Goal: Find contact information: Find contact information

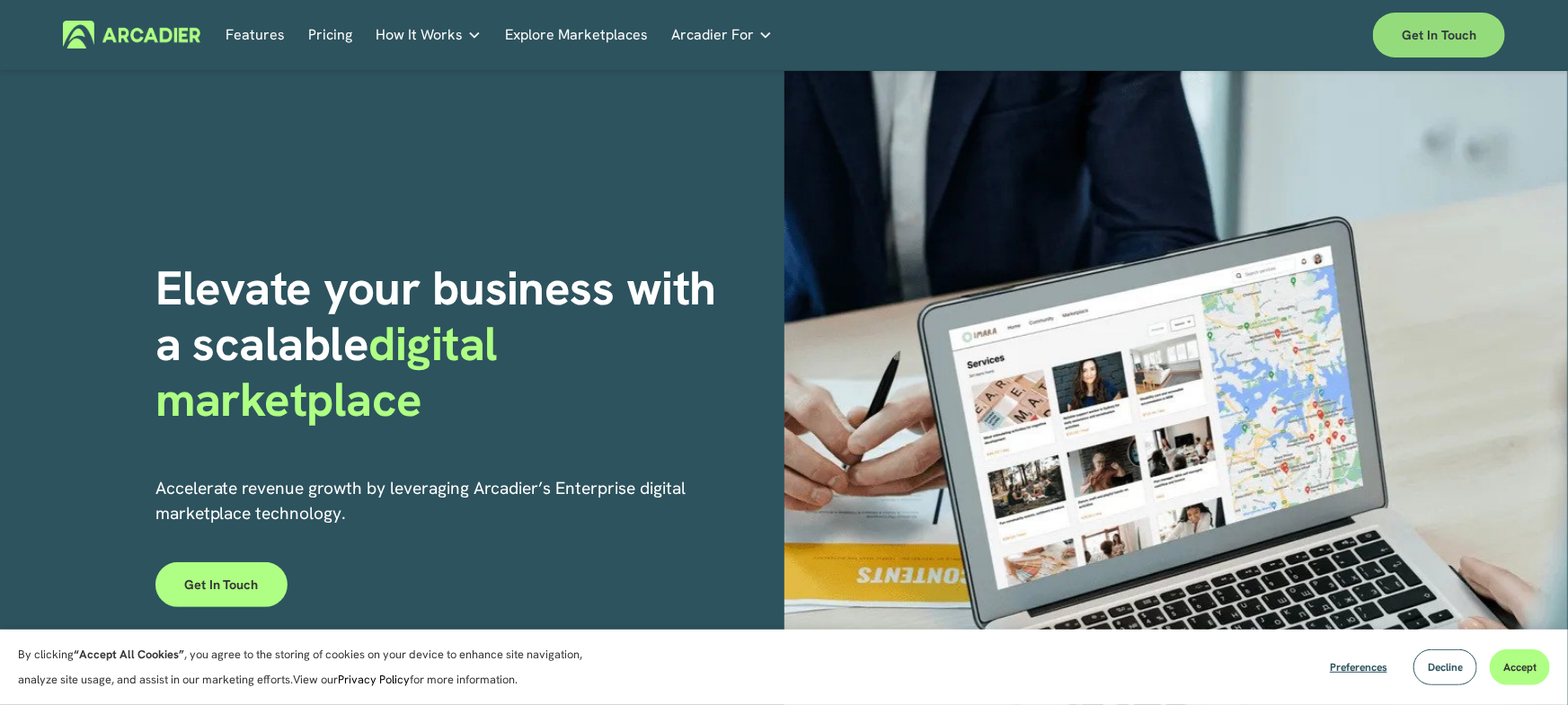
click at [1431, 41] on link "Get in touch" at bounding box center [1439, 35] width 132 height 45
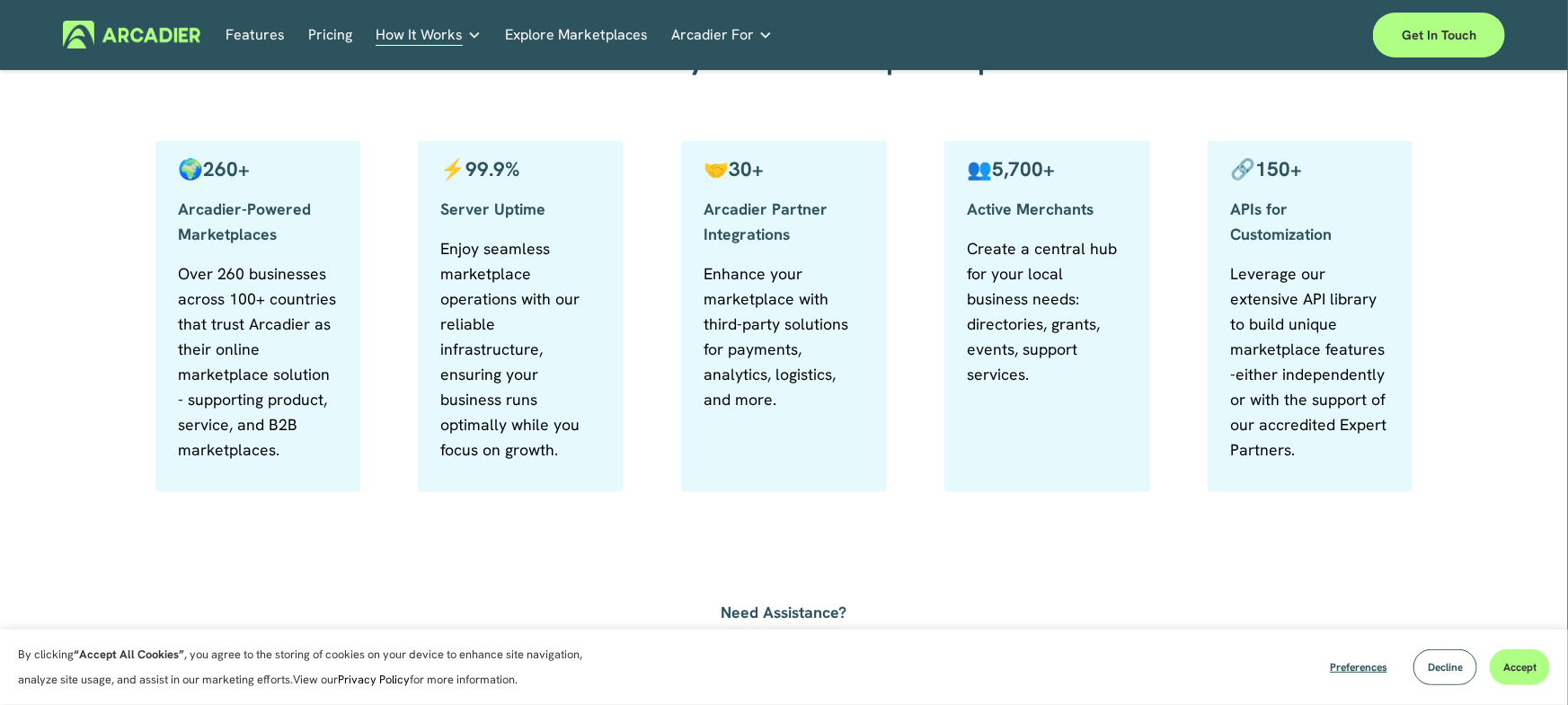
scroll to position [1329, 0]
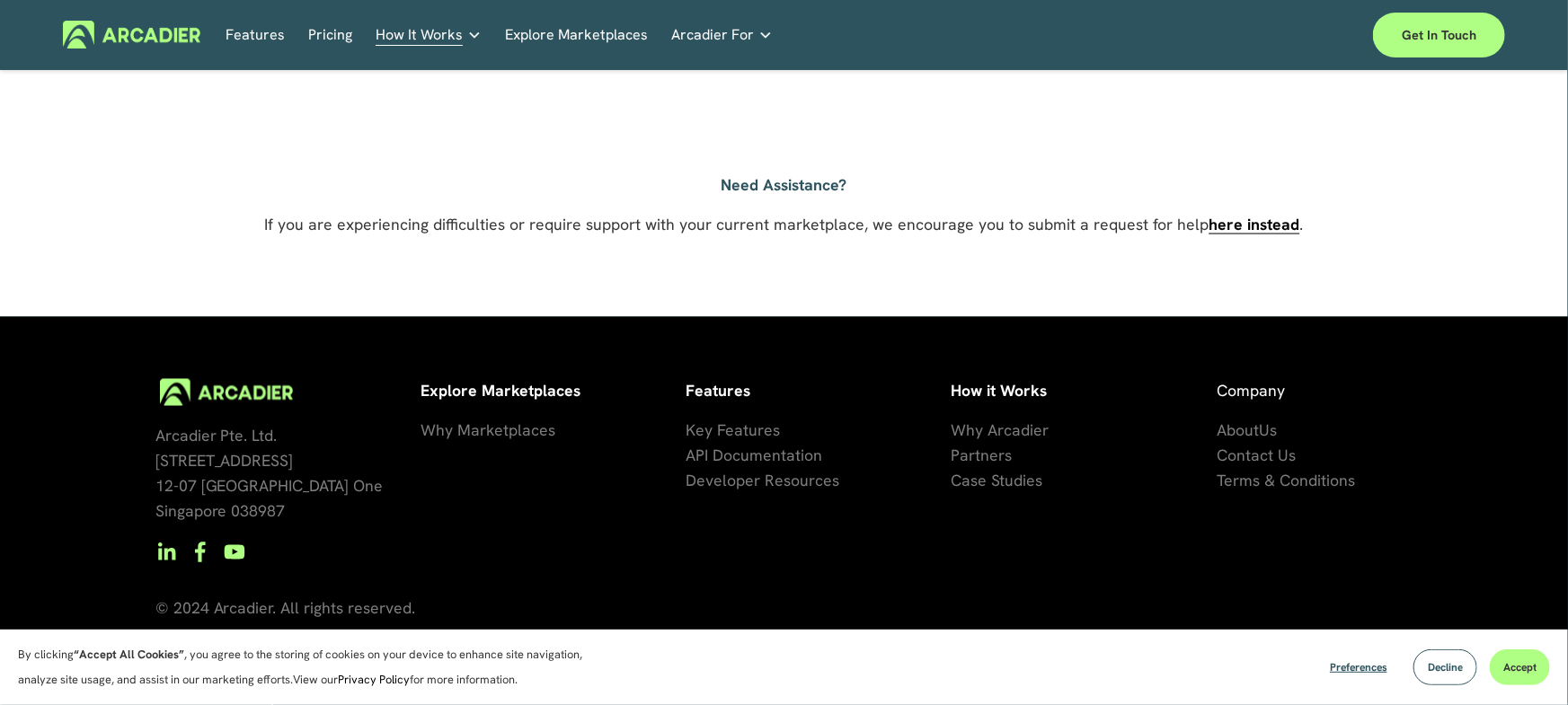
click at [1243, 455] on span "Contact Us" at bounding box center [1256, 456] width 79 height 21
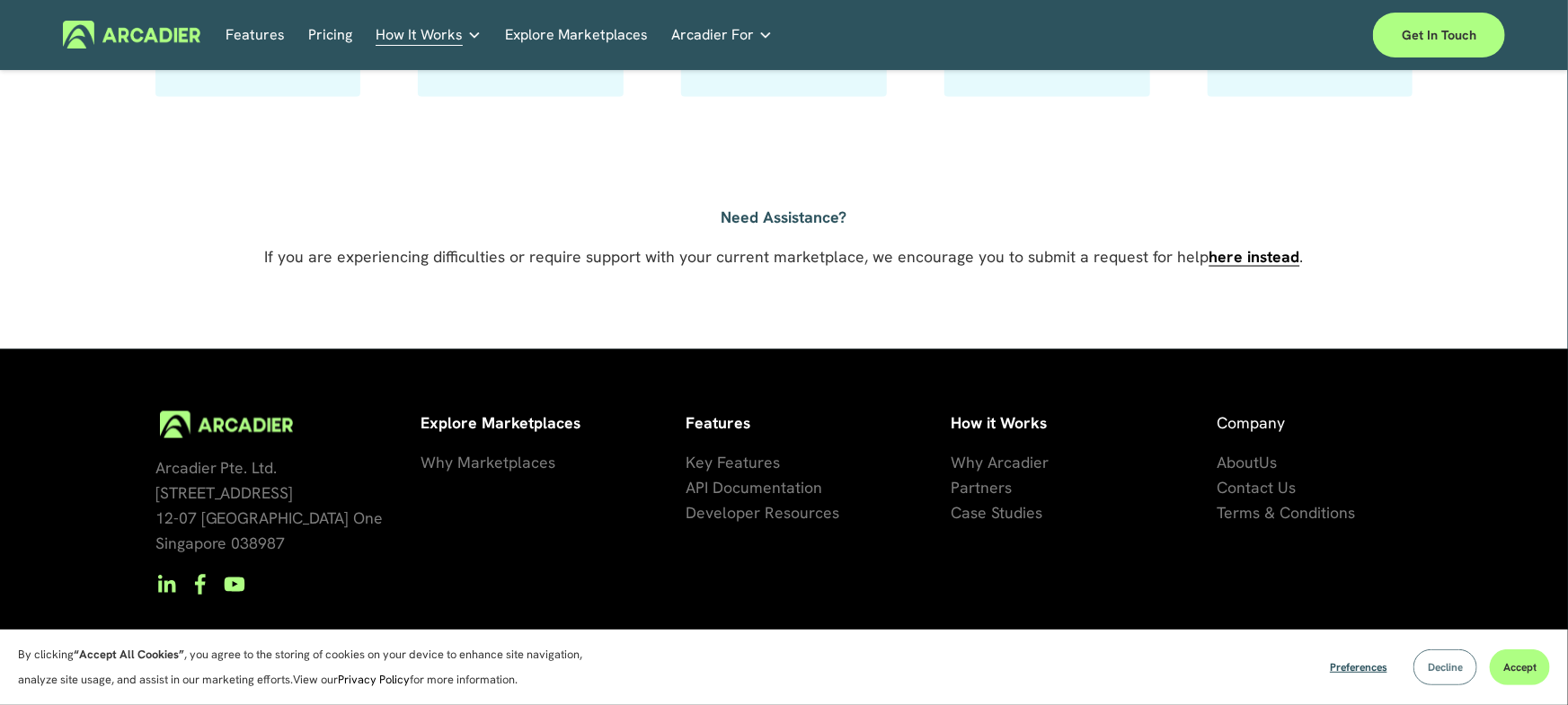
click at [1436, 656] on button "Decline" at bounding box center [1444, 667] width 64 height 36
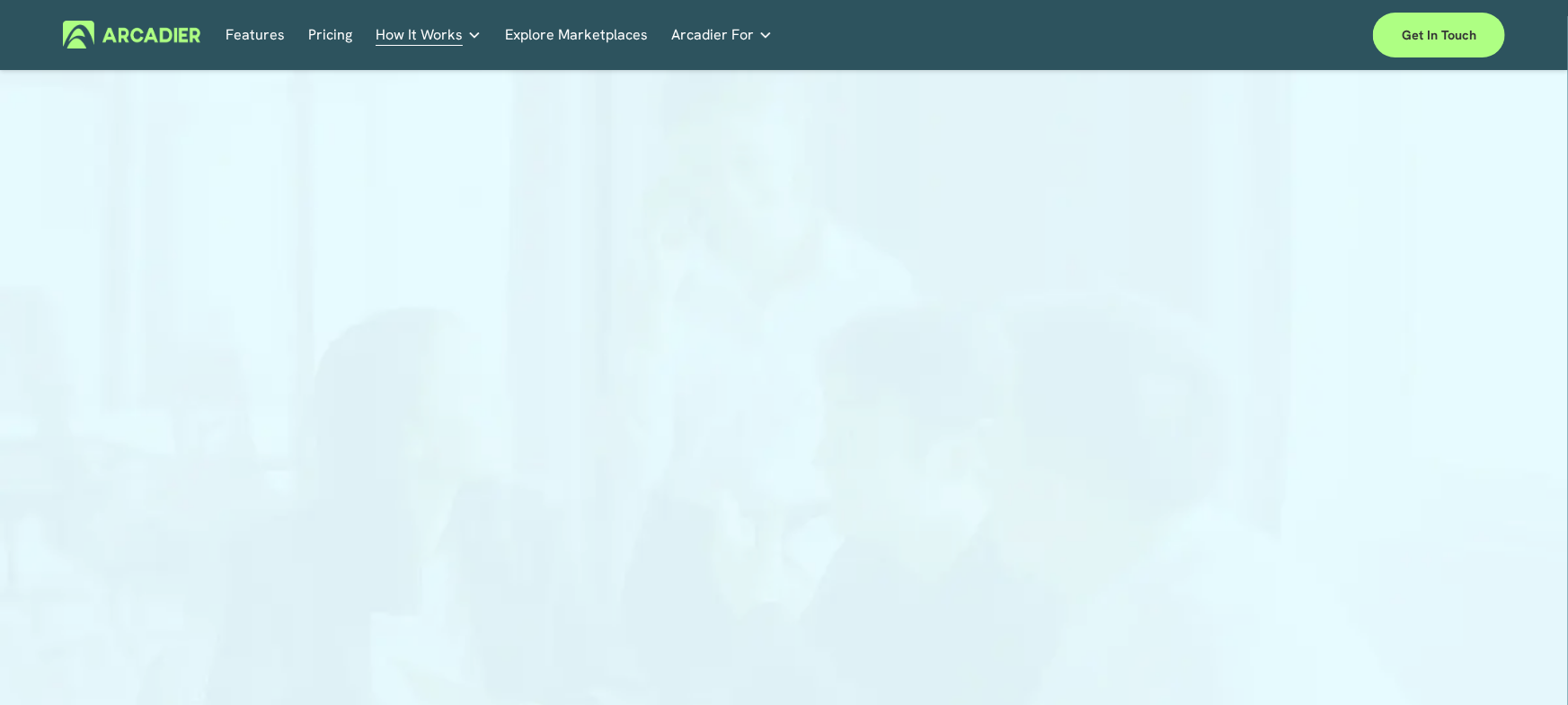
scroll to position [0, 0]
click at [0, 0] on h5 "Contact Us" at bounding box center [0, 0] width 0 height 0
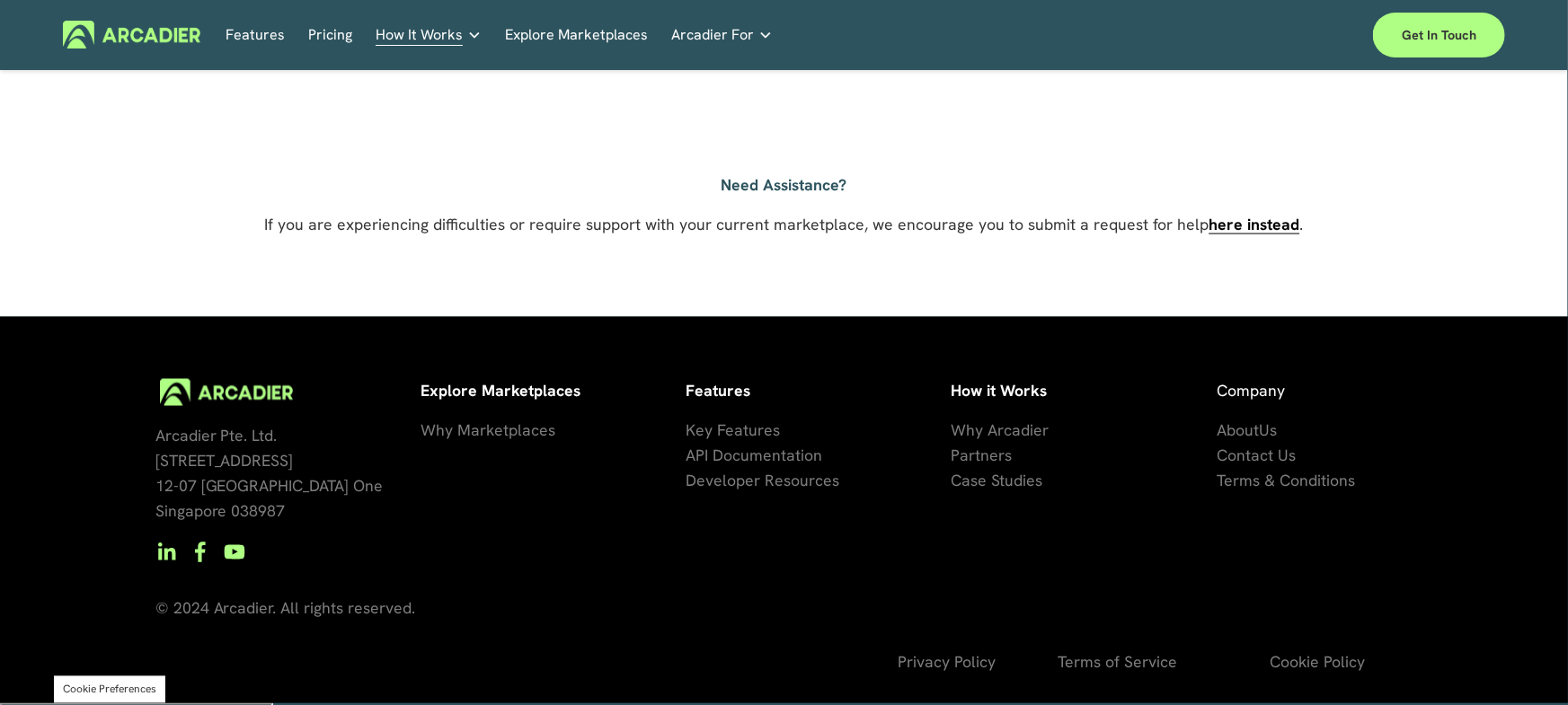
scroll to position [1329, 0]
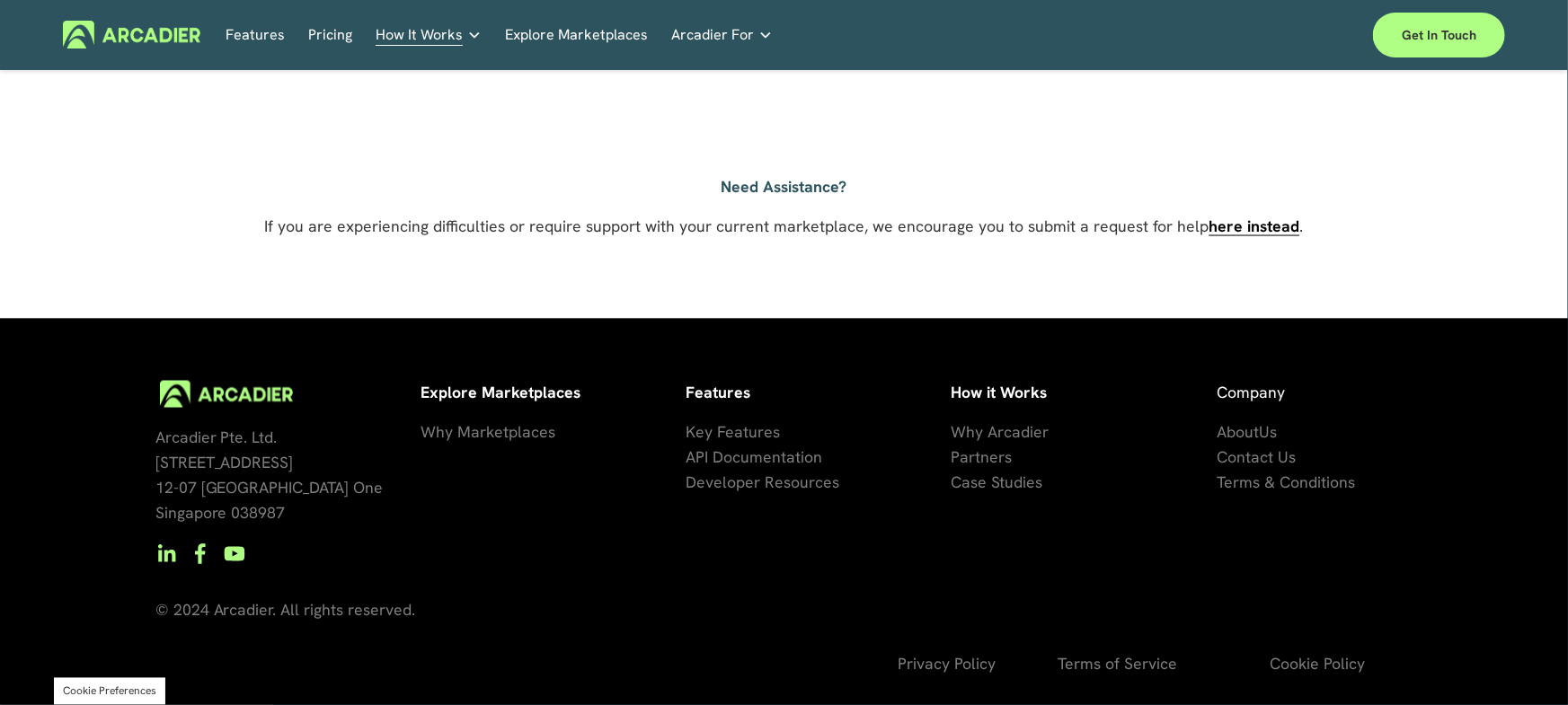
click at [1315, 483] on span "Terms & Conditions" at bounding box center [1285, 482] width 138 height 21
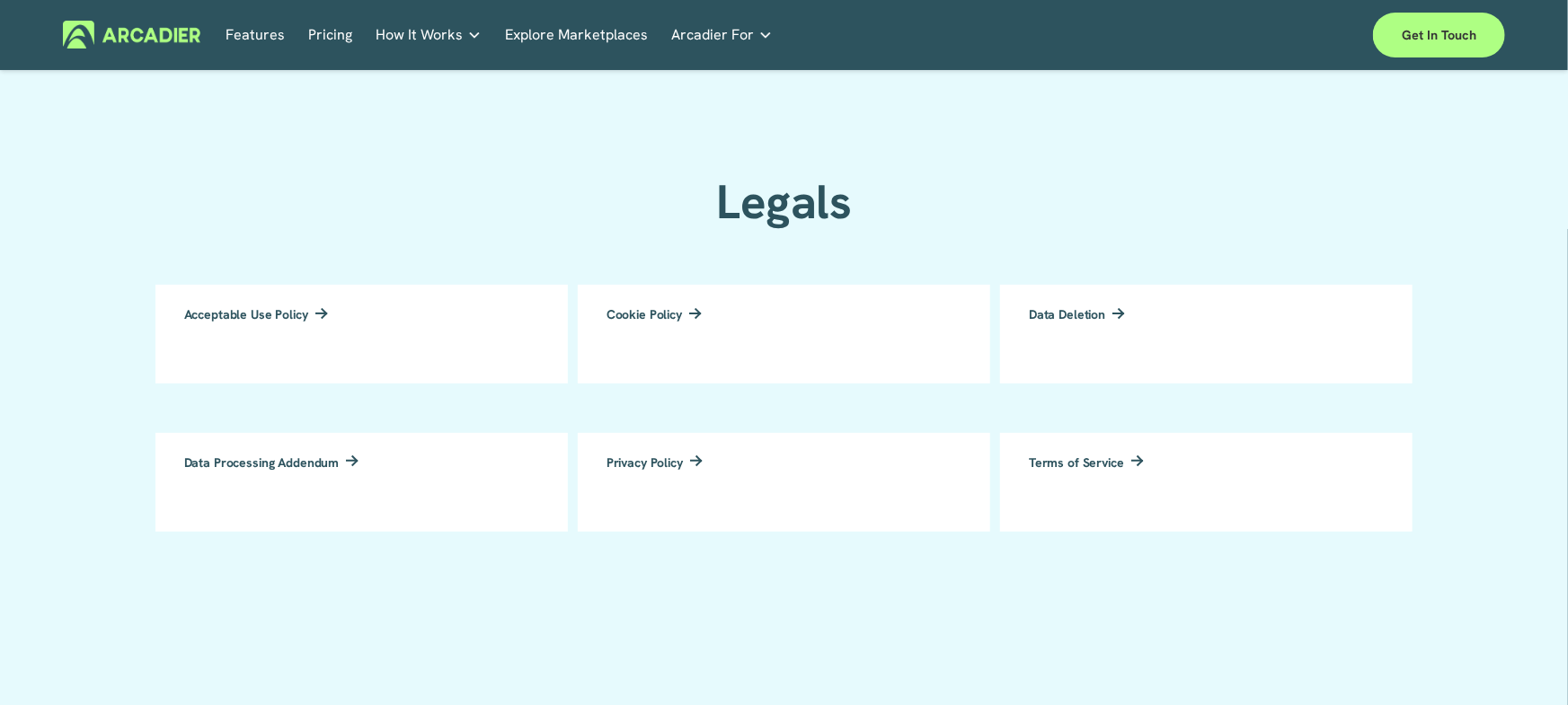
scroll to position [394, 0]
